Goal: Obtain resource: Download file/media

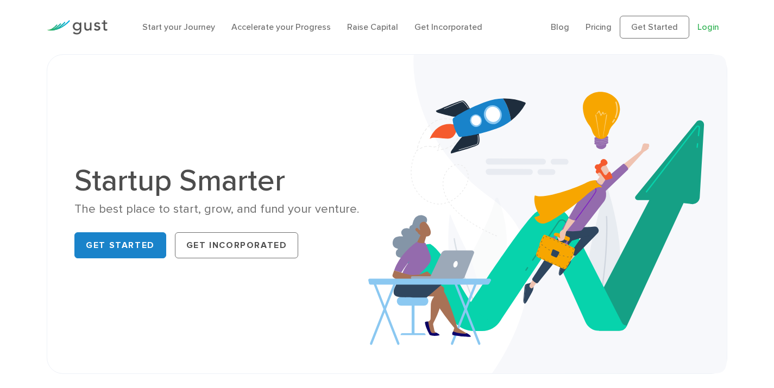
click at [710, 27] on link "Login" at bounding box center [708, 27] width 22 height 10
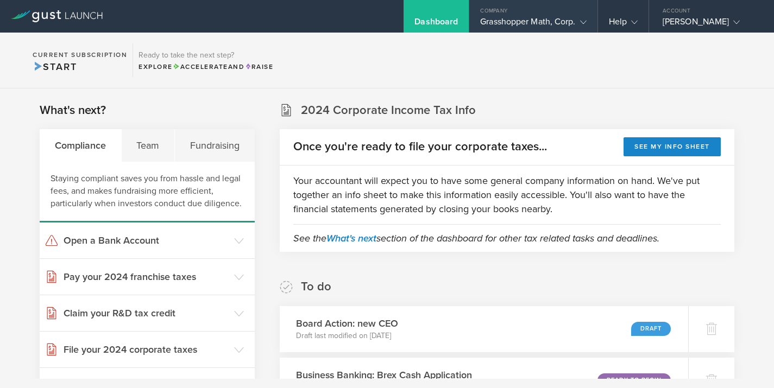
click at [578, 21] on gust-icon at bounding box center [581, 21] width 11 height 11
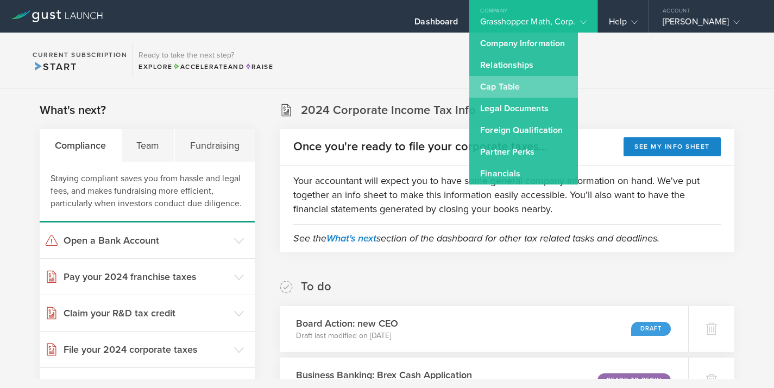
click at [513, 85] on link "Cap Table" at bounding box center [523, 87] width 109 height 22
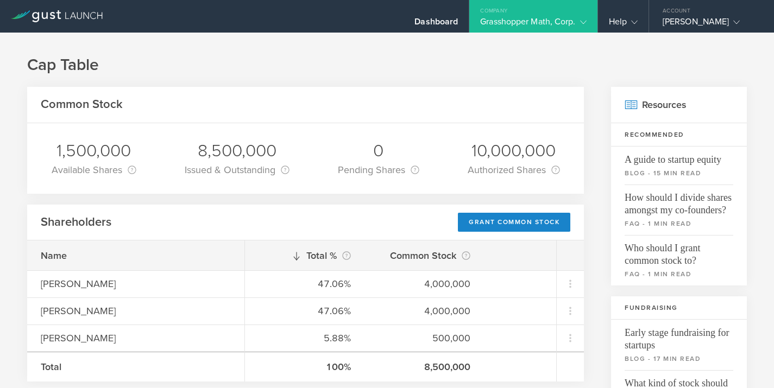
click at [581, 28] on div "Grasshopper Math, Corp." at bounding box center [533, 24] width 106 height 16
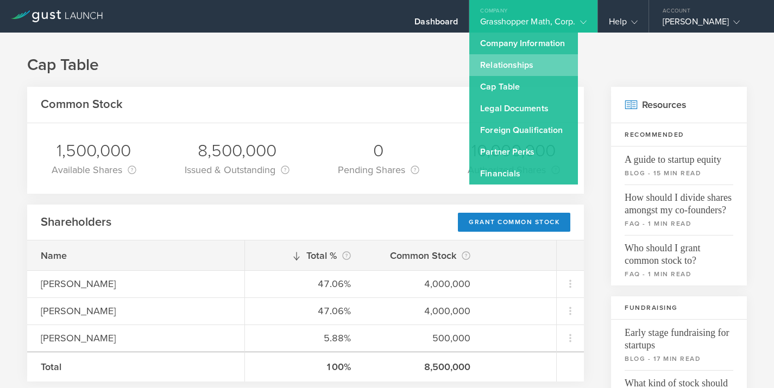
click at [503, 63] on link "Relationships" at bounding box center [523, 65] width 109 height 22
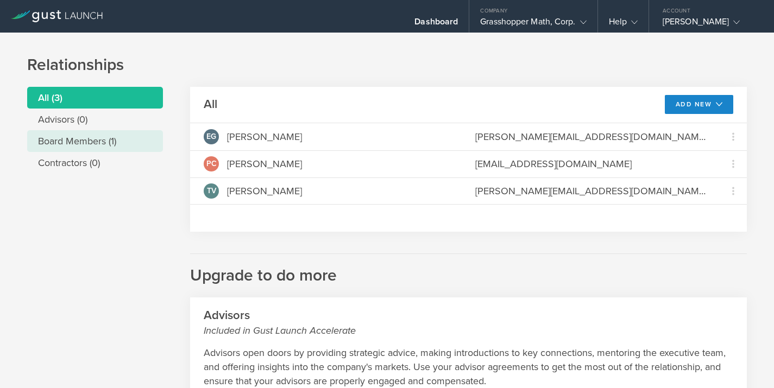
click at [75, 145] on li "Board Members (1)" at bounding box center [95, 141] width 136 height 22
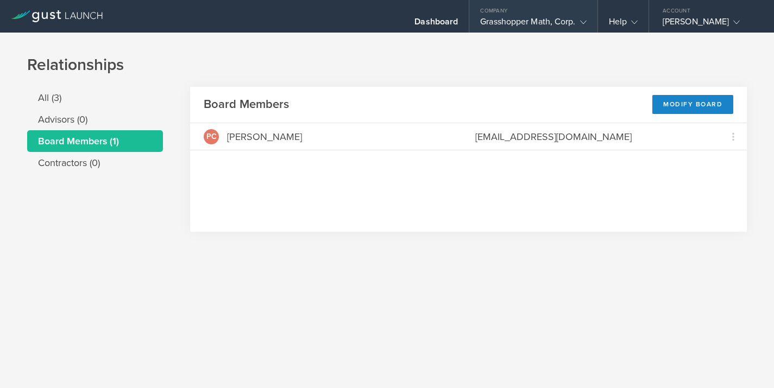
click at [581, 26] on gust-icon at bounding box center [581, 21] width 11 height 11
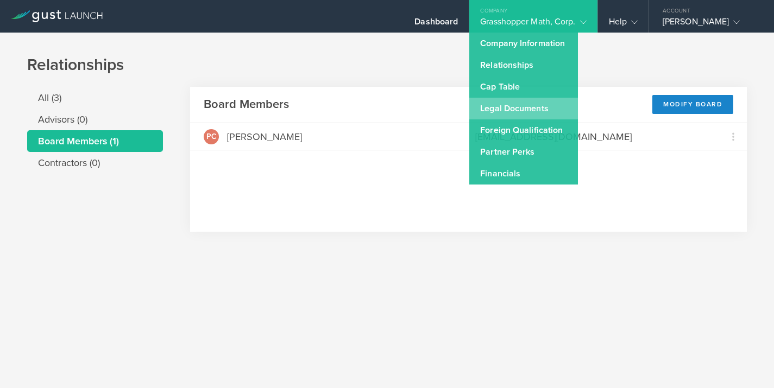
click at [522, 110] on link "Legal Documents" at bounding box center [523, 109] width 109 height 22
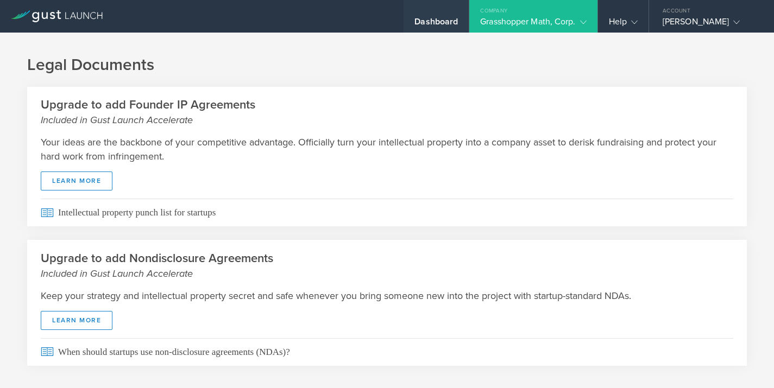
click at [444, 22] on div "Dashboard" at bounding box center [435, 24] width 43 height 16
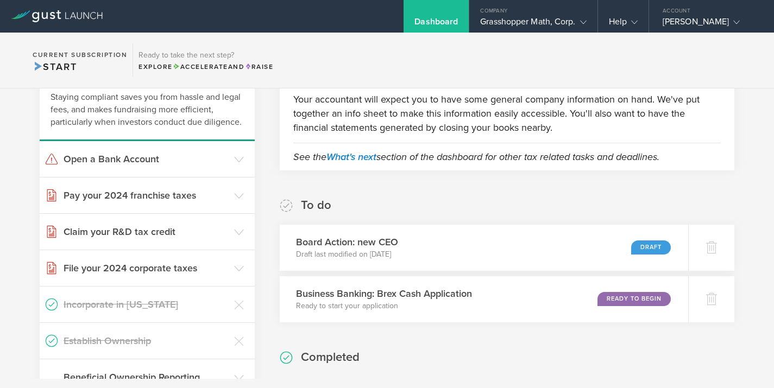
scroll to position [72, 0]
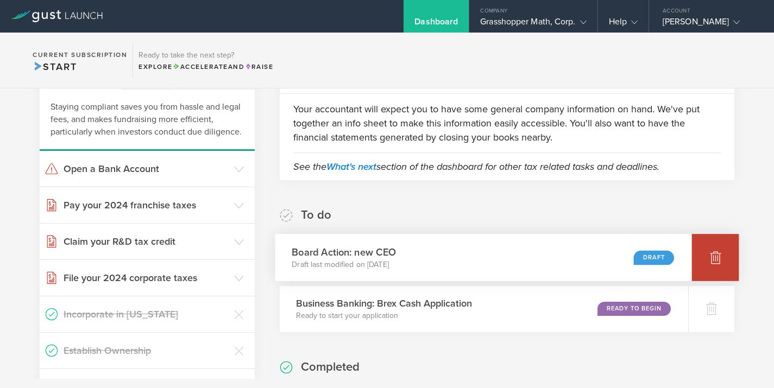
click at [717, 254] on icon at bounding box center [715, 258] width 11 height 10
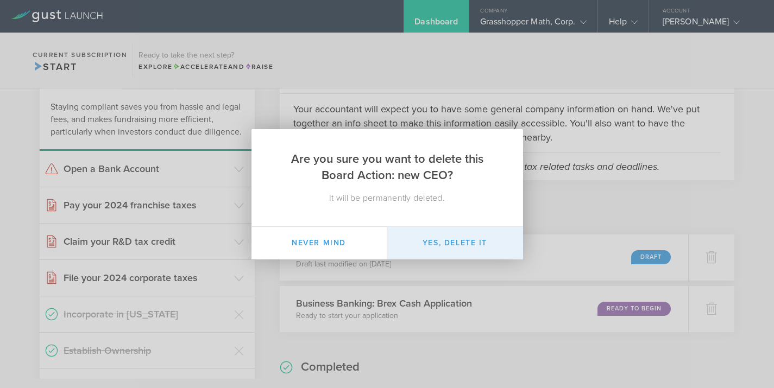
click at [475, 244] on button "Yes, delete it" at bounding box center [455, 243] width 136 height 33
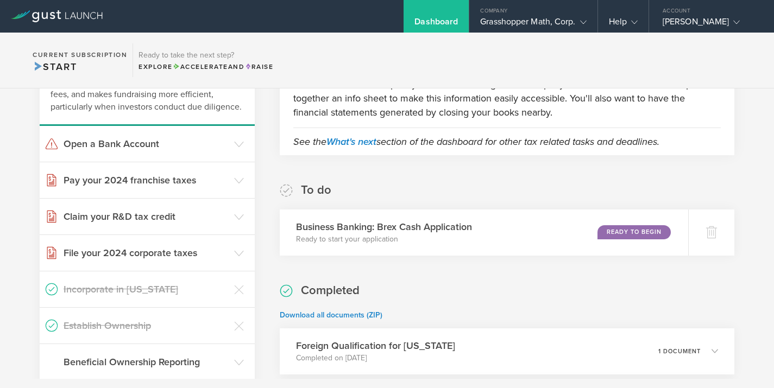
scroll to position [97, 0]
click at [714, 229] on icon at bounding box center [715, 233] width 11 height 10
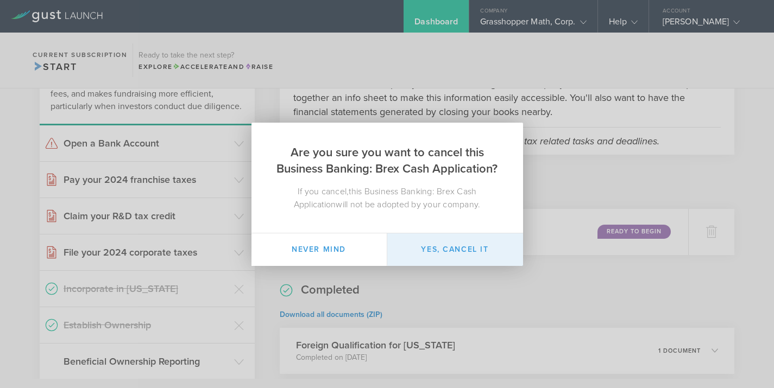
click at [482, 251] on button "Yes, cancel it" at bounding box center [455, 250] width 136 height 33
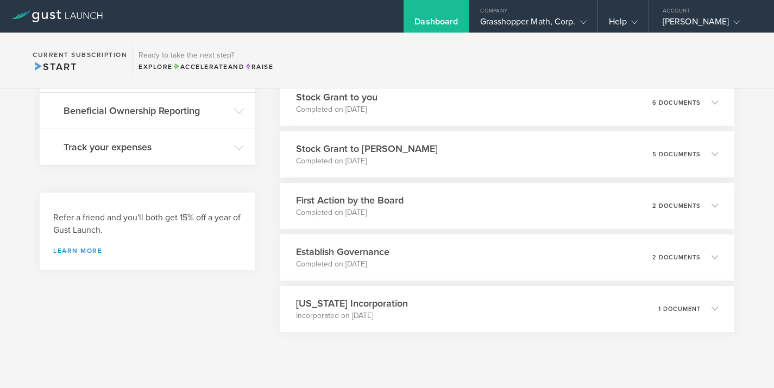
scroll to position [369, 0]
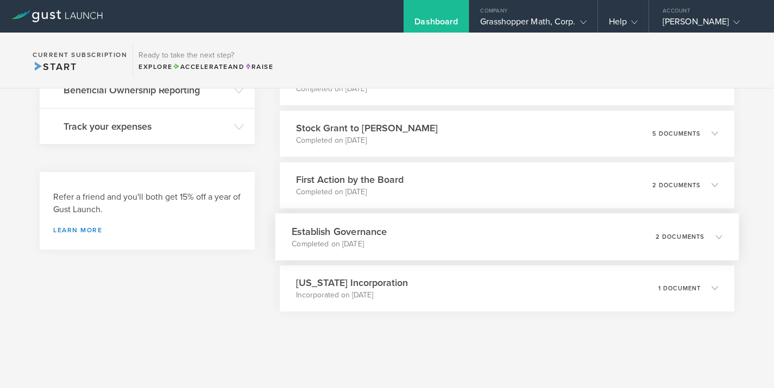
click at [547, 237] on div "Establish Governance Completed on [DATE] 2 documents" at bounding box center [507, 236] width 464 height 47
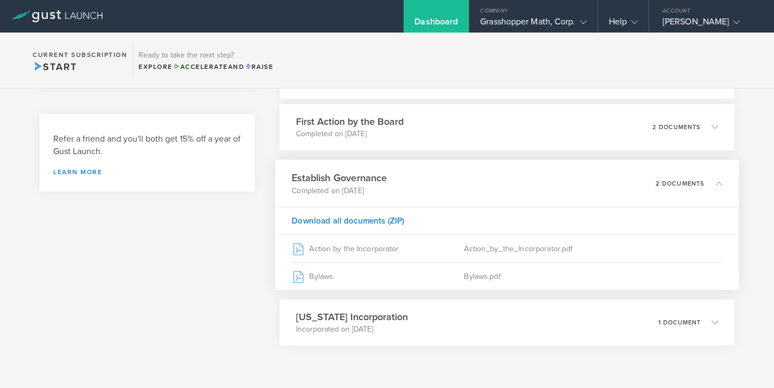
scroll to position [456, 0]
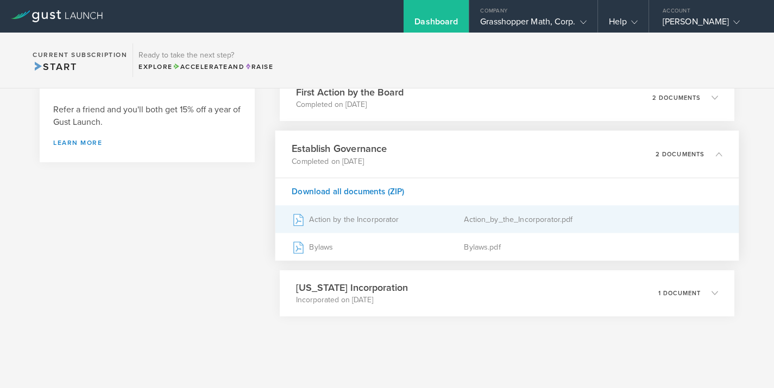
click at [378, 218] on div "Action by the Incorporator" at bounding box center [378, 219] width 172 height 27
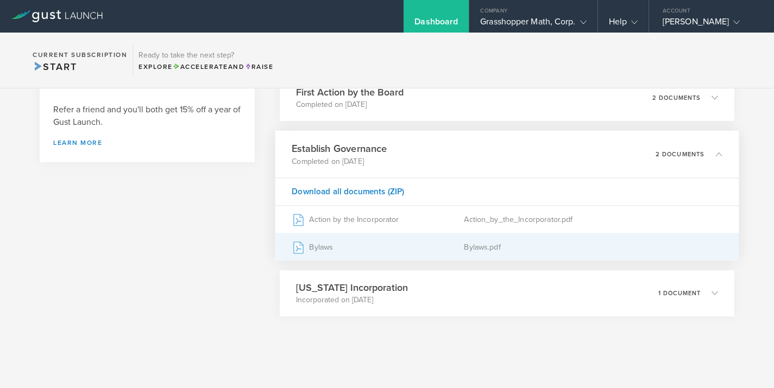
click at [375, 252] on div "Bylaws" at bounding box center [378, 247] width 172 height 27
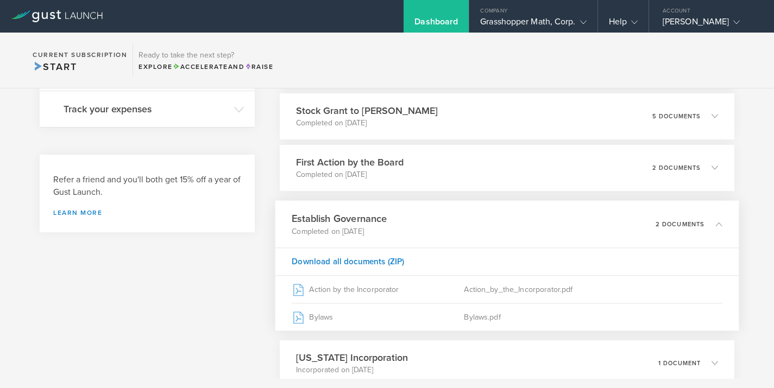
scroll to position [371, 0]
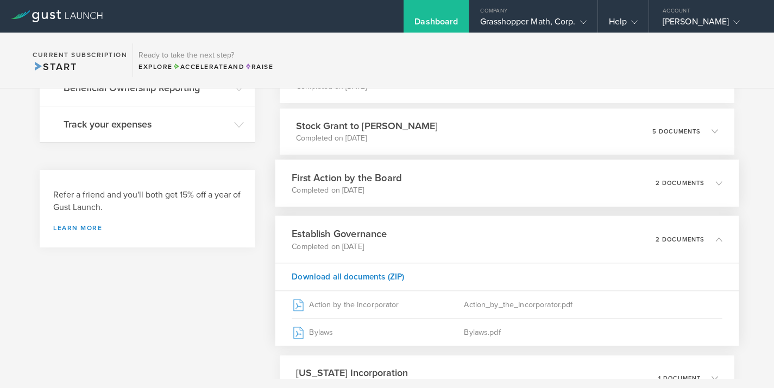
click at [475, 180] on div "First Action by the Board Completed on [DATE] 2 documents" at bounding box center [507, 183] width 464 height 47
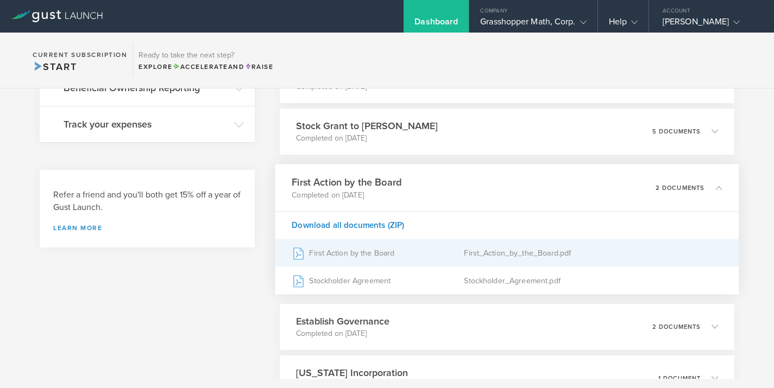
click at [383, 251] on div "First Action by the Board" at bounding box center [378, 252] width 172 height 27
